Goal: Task Accomplishment & Management: Complete application form

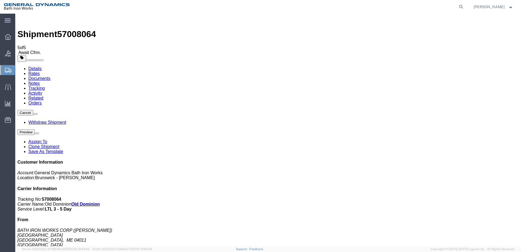
click at [0, 0] on span "Create Shipment" at bounding box center [0, 0] width 0 height 0
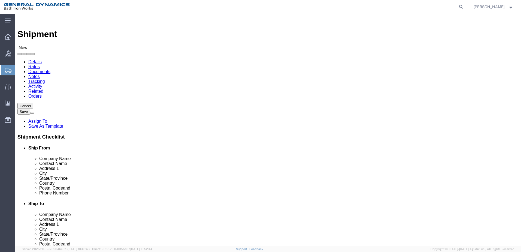
click input "text"
type input "BATH IRON WORKS CORP"
click input "text"
type input "[PERSON_NAME]"
click input "text"
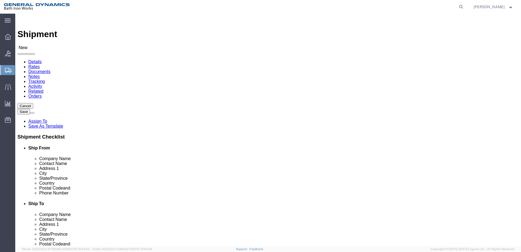
type input "[GEOGRAPHIC_DATA]"
click input "text"
type input "BRUSWICK"
click input "text"
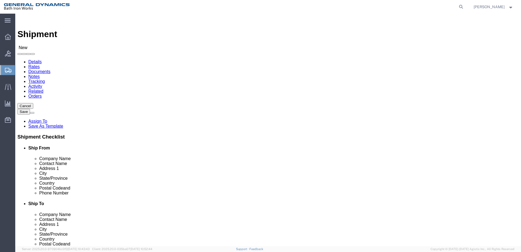
type input "04011"
click input "text"
type input "[PHONE_NUMBER]"
click input "text"
type input "AEROSHARP"
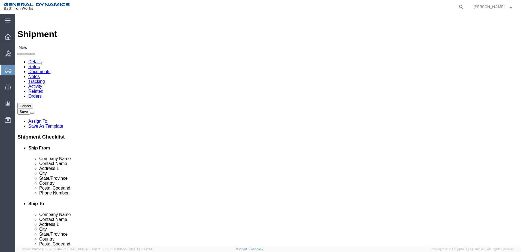
click p "- Aerosharp, Inc. - ([PERSON_NAME]) [STREET_ADDRESS]"
select select "WI"
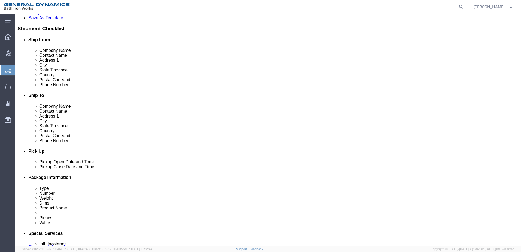
scroll to position [109, 0]
type input "Aerosharp, Inc."
click label "Pickup Close Date and Time"
click div "[DATE] 12:00 PM"
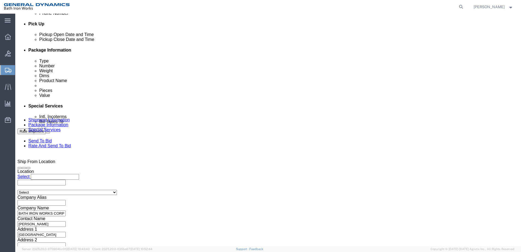
type input "2:00 PM"
click button "Apply"
click select "Select Account Type Activity ID Airline Appointment Number ASN Batch Request # …"
select select "SHIPMENTIDNUM"
click select "Select Account Type Activity ID Airline Appointment Number ASN Batch Request # …"
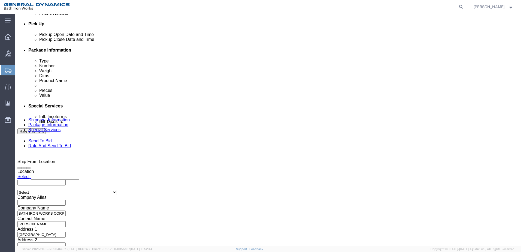
click input "text"
type input "63817"
click button "Continue"
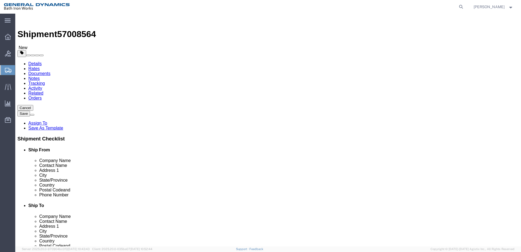
click select "Select Bale(s) Basket(s) Bolt(s) Bottle(s) Buckets Bulk Bundle(s) Can(s) Cardbo…"
select select "PONS"
click select "Select Bale(s) Basket(s) Bolt(s) Bottle(s) Buckets Bulk Bundle(s) Can(s) Cardbo…"
click input "text"
type input "48"
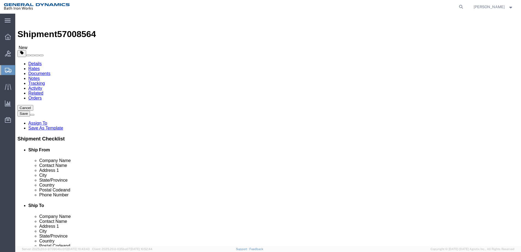
type input "40"
type input "16"
drag, startPoint x: 84, startPoint y: 138, endPoint x: 70, endPoint y: 138, distance: 14.7
click div "0.00 Select kgs lbs"
type input "190"
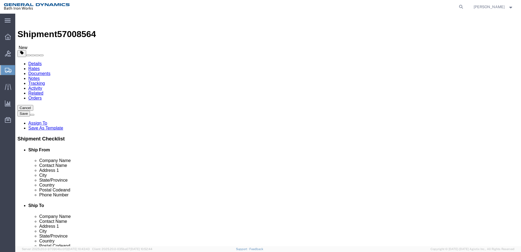
click link "Add Content"
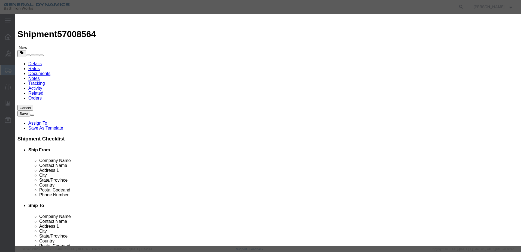
click input "text"
type input "VARIOUS BITS & BURRS"
click input "0"
drag, startPoint x: 165, startPoint y: 52, endPoint x: 155, endPoint y: 52, distance: 10.1
click div "0"
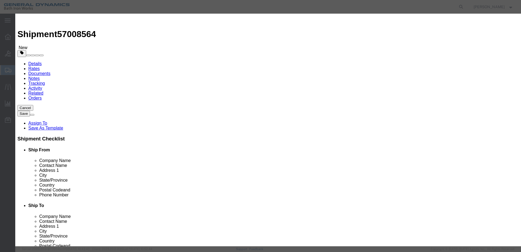
type input "1"
click input "text"
type input "1"
click select "Select 50 55 60 65 70 85 92.5 100 125 175 250 300 400"
select select "55"
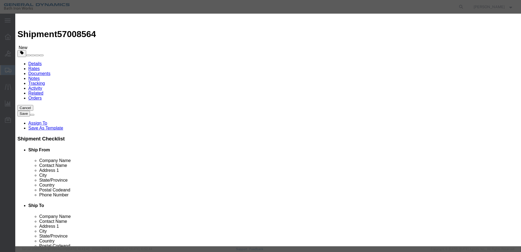
click select "Select 50 55 60 65 70 85 92.5 100 125 175 250 300 400"
click button "Save & Close"
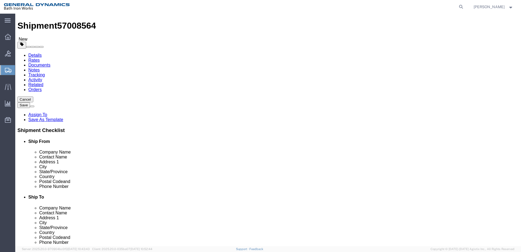
scroll to position [12, 0]
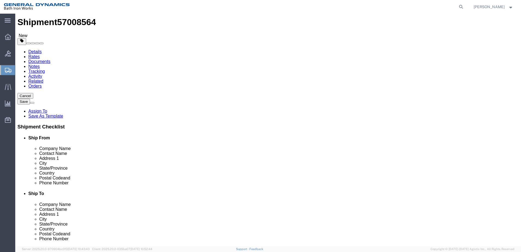
click button "Continue"
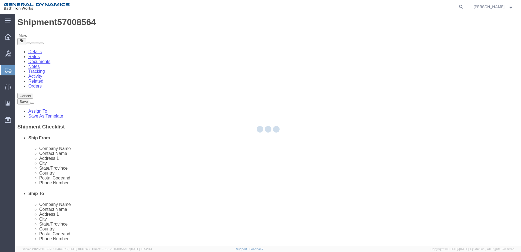
select select
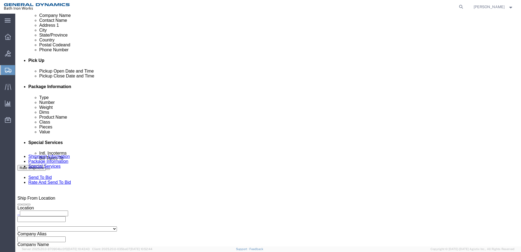
scroll to position [203, 0]
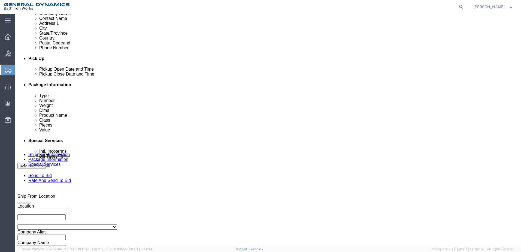
click select "Select Recipient Account Sender/Shipper Third Party Account"
select select "RCPN"
click select "Select Recipient Account Sender/Shipper Third Party Account"
type input "Aerosharp, Inc."
type input "[STREET_ADDRESS]"
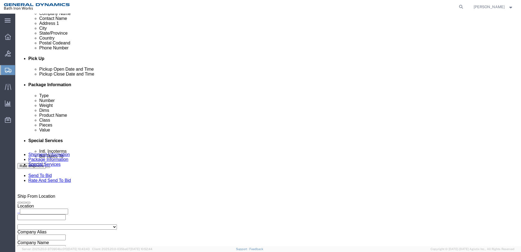
select select "US"
select select "WI"
type input "[PHONE_NUMBER]"
type input "[PERSON_NAME]"
type input "[GEOGRAPHIC_DATA]"
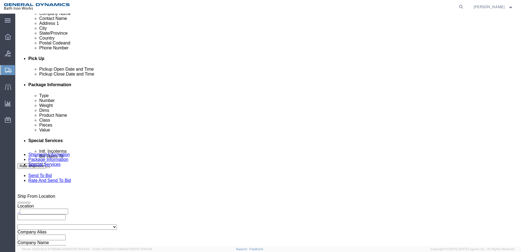
type input "53183"
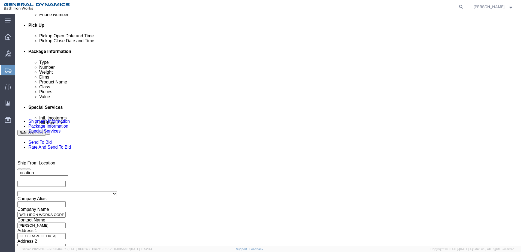
scroll to position [230, 0]
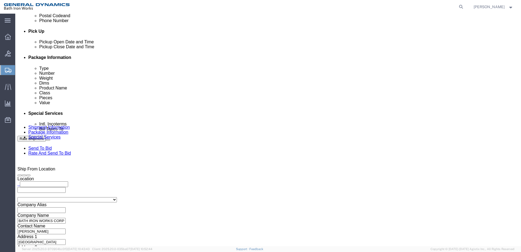
click select "Select Recipient Account Sender/Shipper Third Party Account"
select select "SHIP"
click select "Select Recipient Account Sender/Shipper Third Party Account"
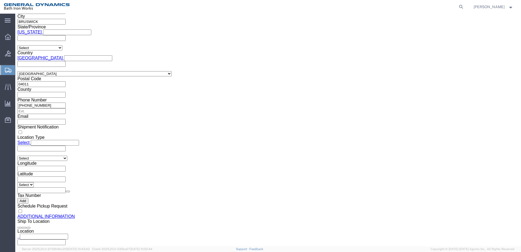
scroll to position [508, 0]
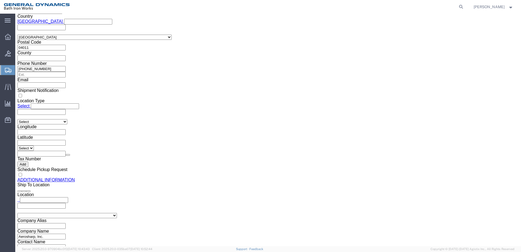
click button "Rate Shipment"
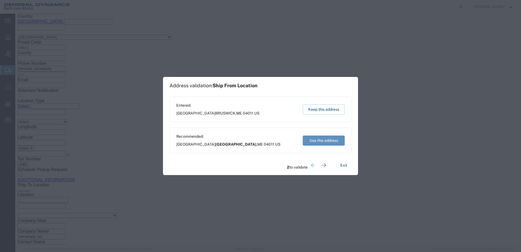
click at [320, 141] on button "Use this address" at bounding box center [324, 140] width 42 height 10
click at [319, 141] on button "Use this address" at bounding box center [324, 140] width 42 height 10
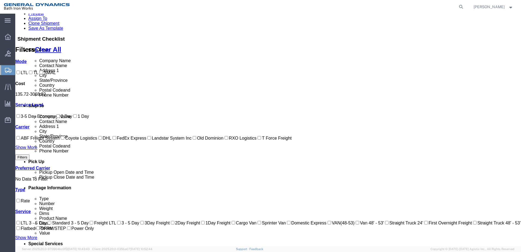
scroll to position [0, 0]
